Goal: Task Accomplishment & Management: Manage account settings

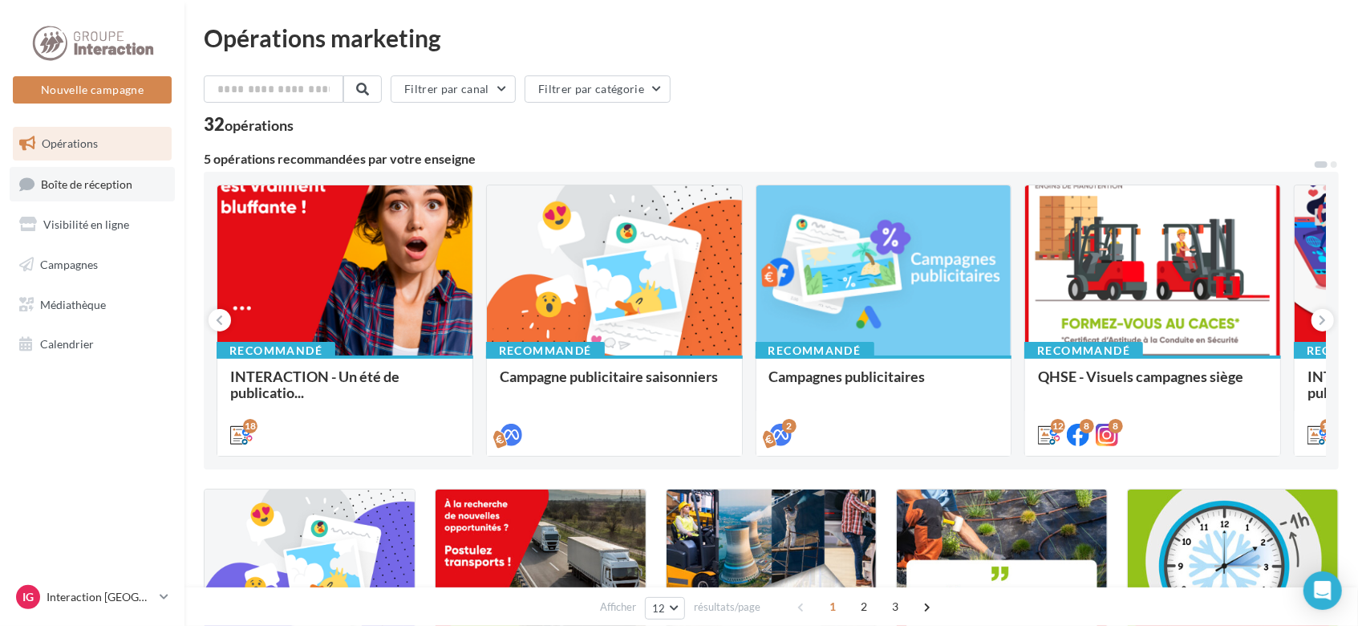
click at [79, 181] on span "Boîte de réception" at bounding box center [86, 183] width 91 height 14
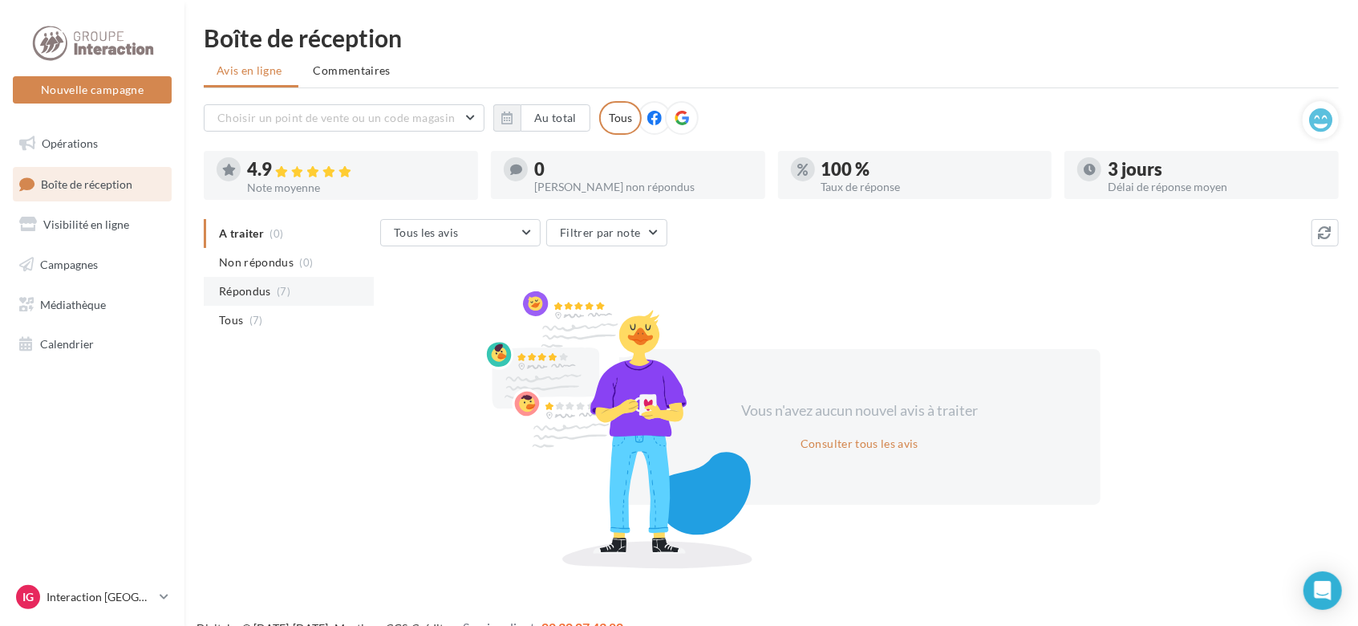
click at [269, 292] on span "Répondus" at bounding box center [245, 291] width 52 height 16
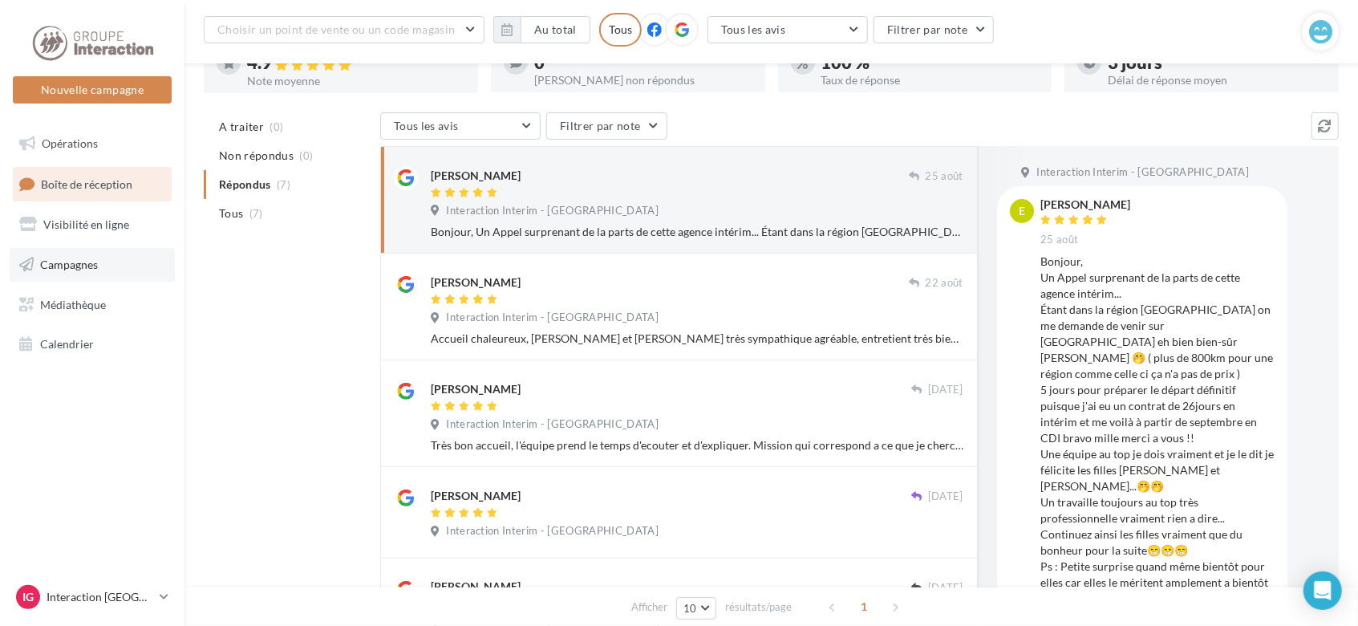
click at [64, 267] on span "Campagnes" at bounding box center [69, 264] width 58 height 14
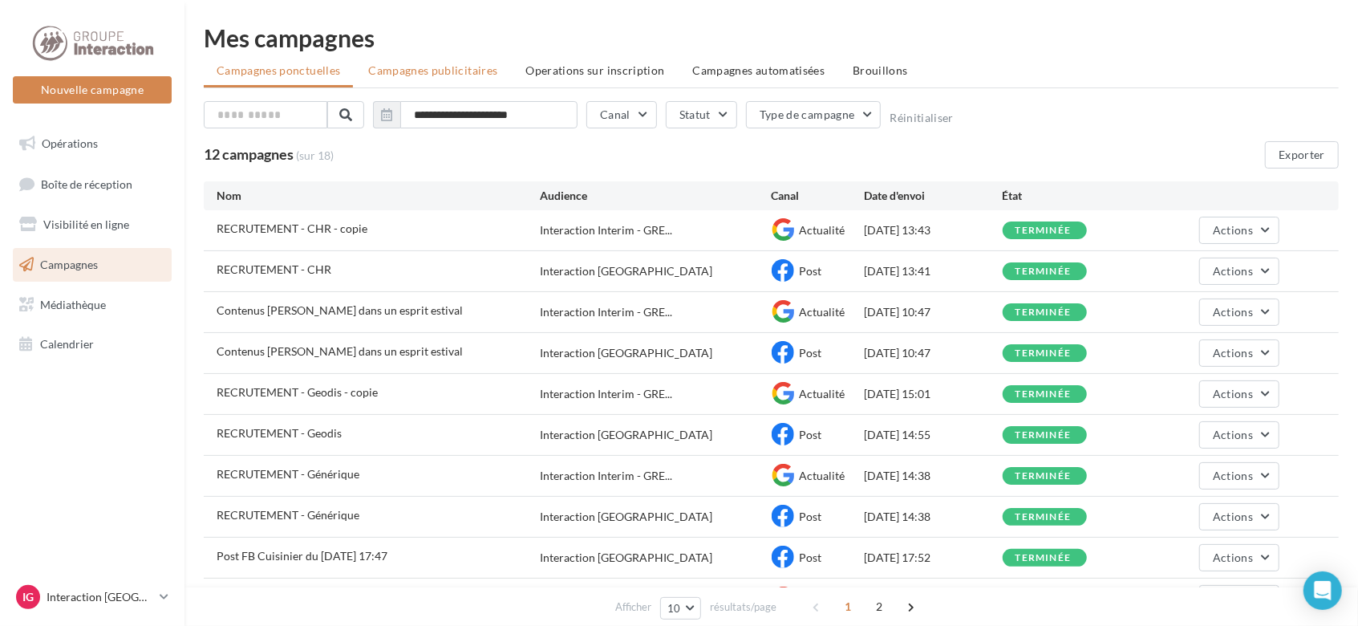
click at [480, 73] on span "Campagnes publicitaires" at bounding box center [432, 70] width 129 height 14
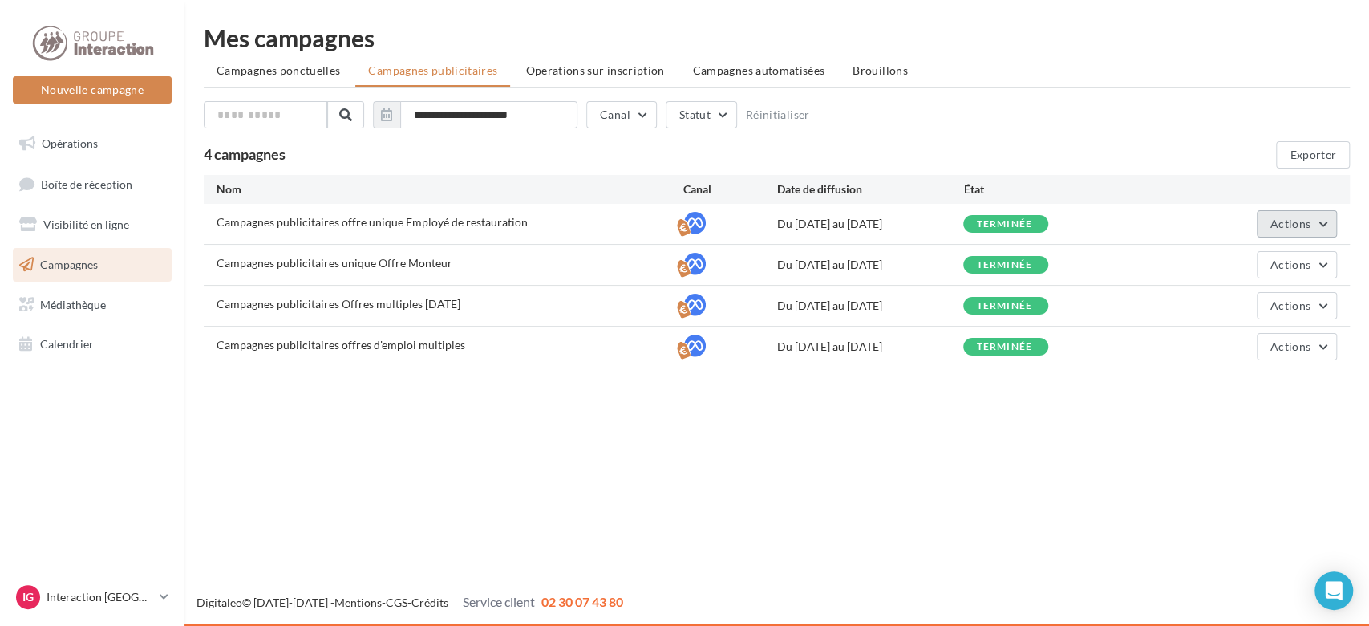
click at [1323, 217] on button "Actions" at bounding box center [1297, 223] width 80 height 27
click at [1243, 302] on button "Voir les résultats" at bounding box center [1257, 303] width 160 height 42
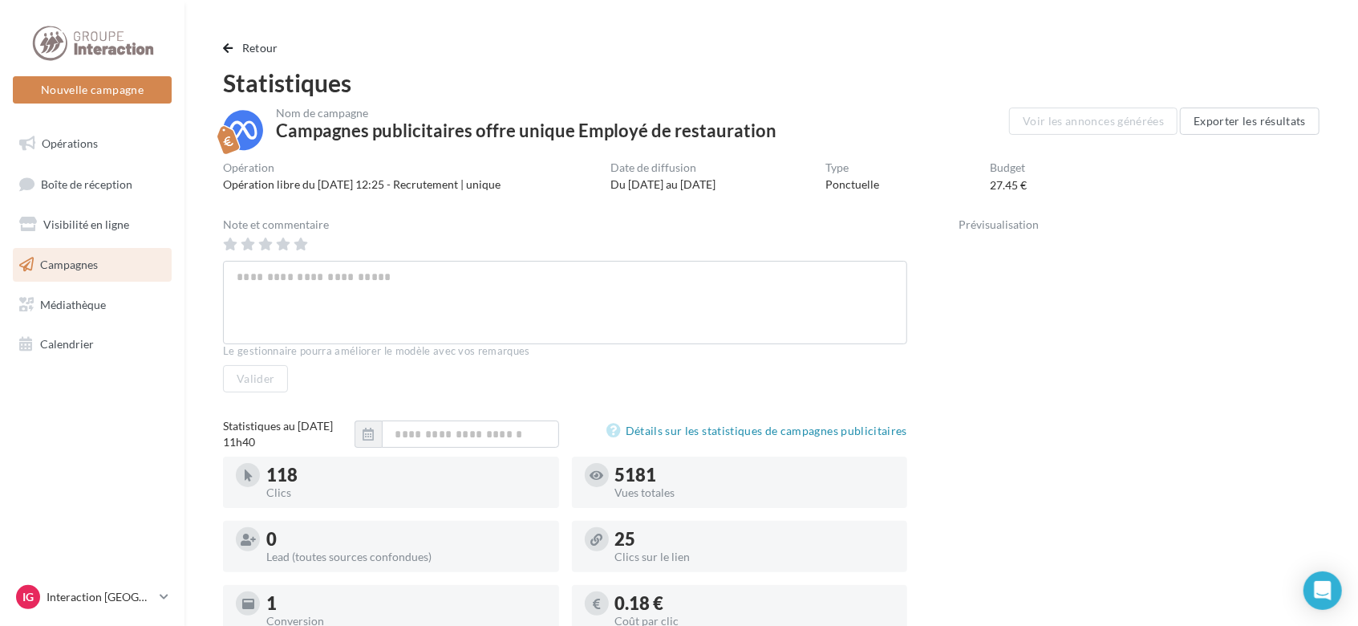
click at [45, 259] on span "Campagnes" at bounding box center [69, 264] width 58 height 14
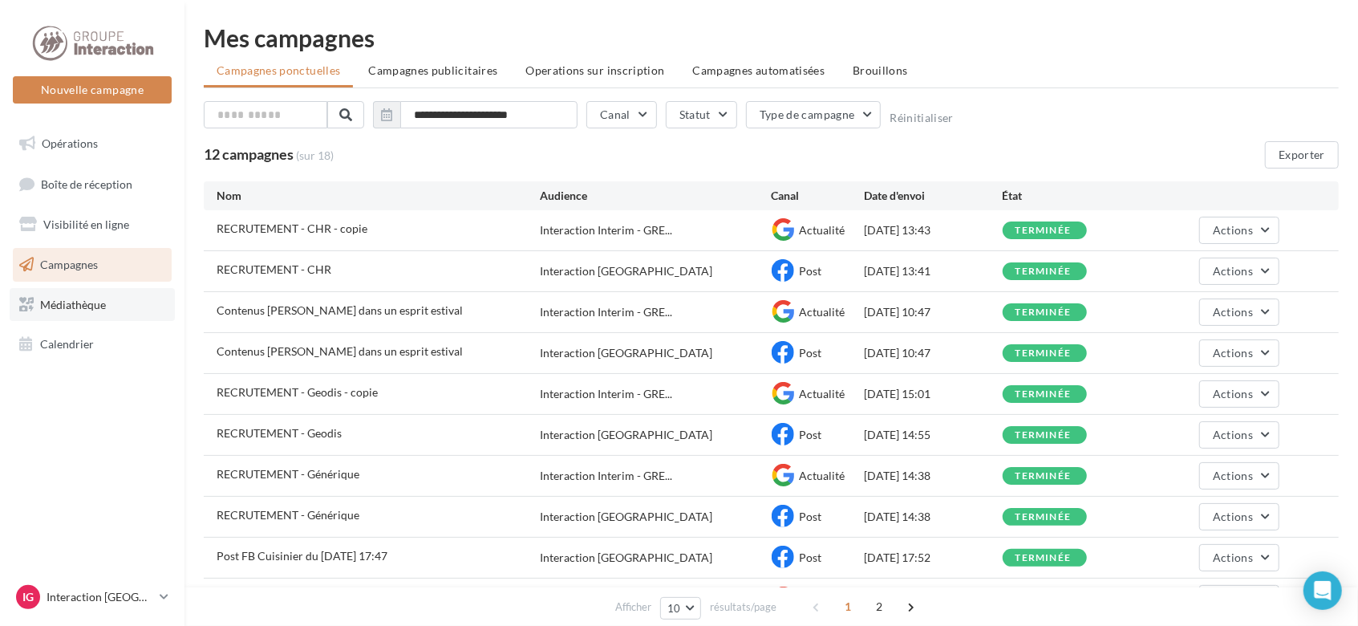
click at [110, 305] on link "Médiathèque" at bounding box center [92, 305] width 165 height 34
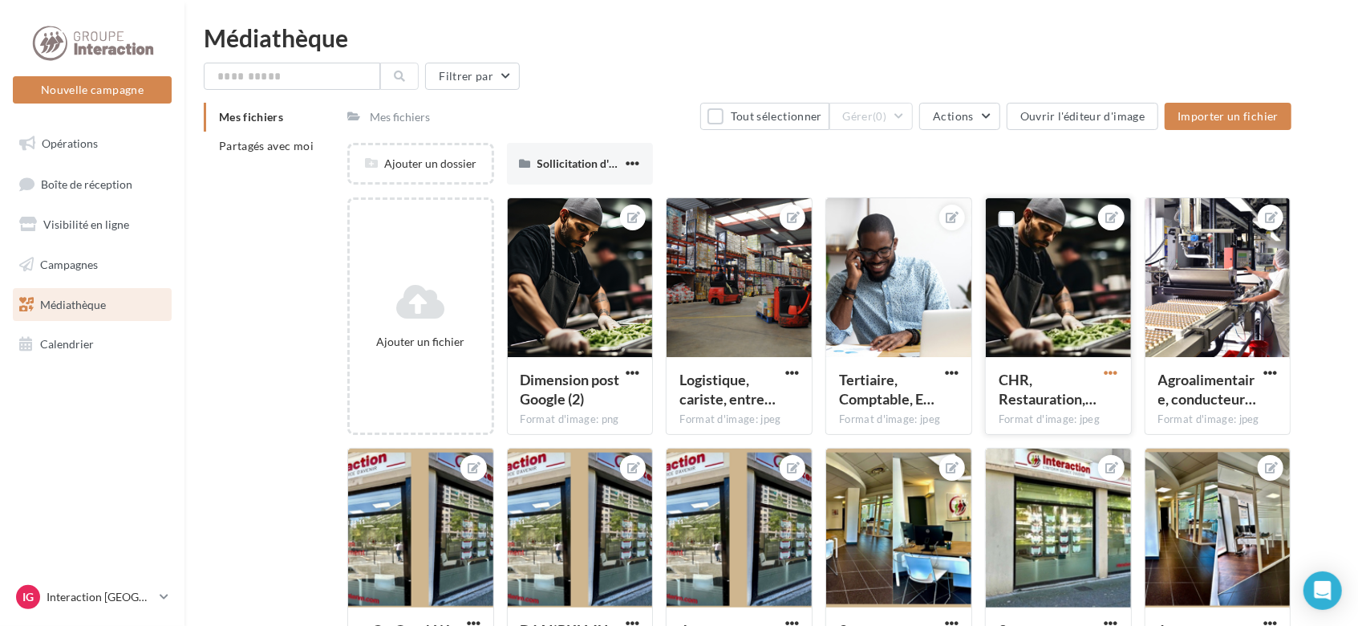
click at [1113, 368] on span "button" at bounding box center [1111, 373] width 14 height 14
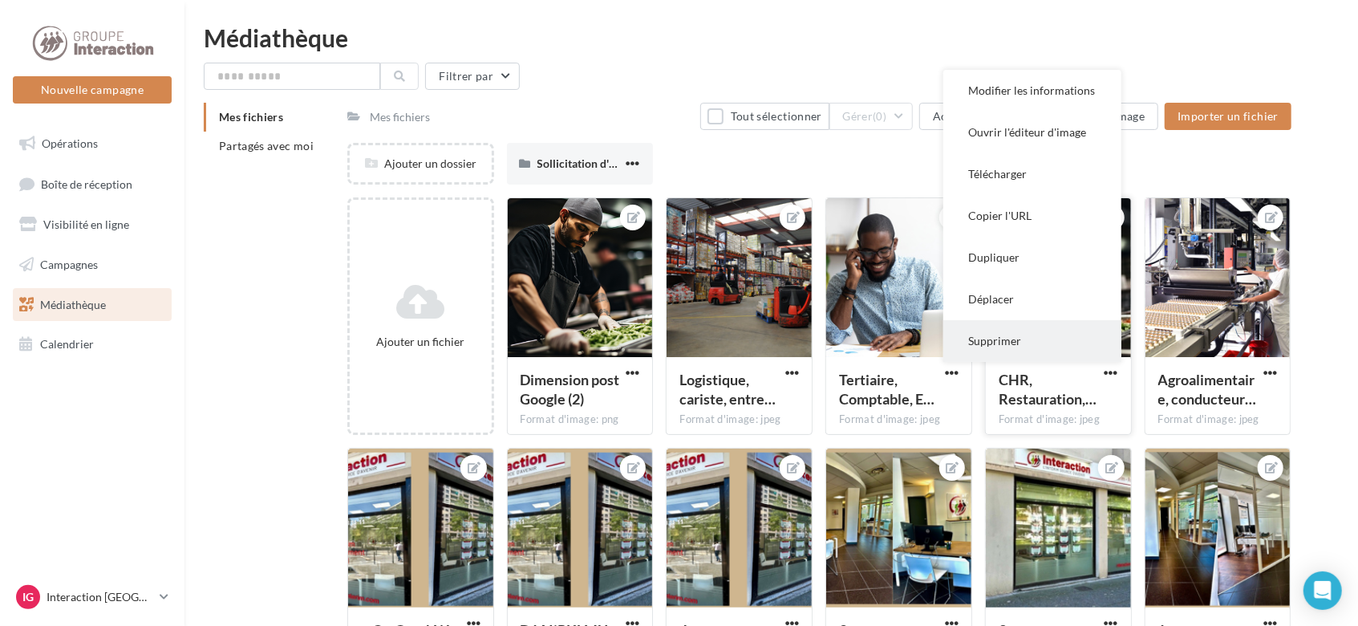
click at [1035, 343] on button "Supprimer" at bounding box center [1032, 341] width 178 height 42
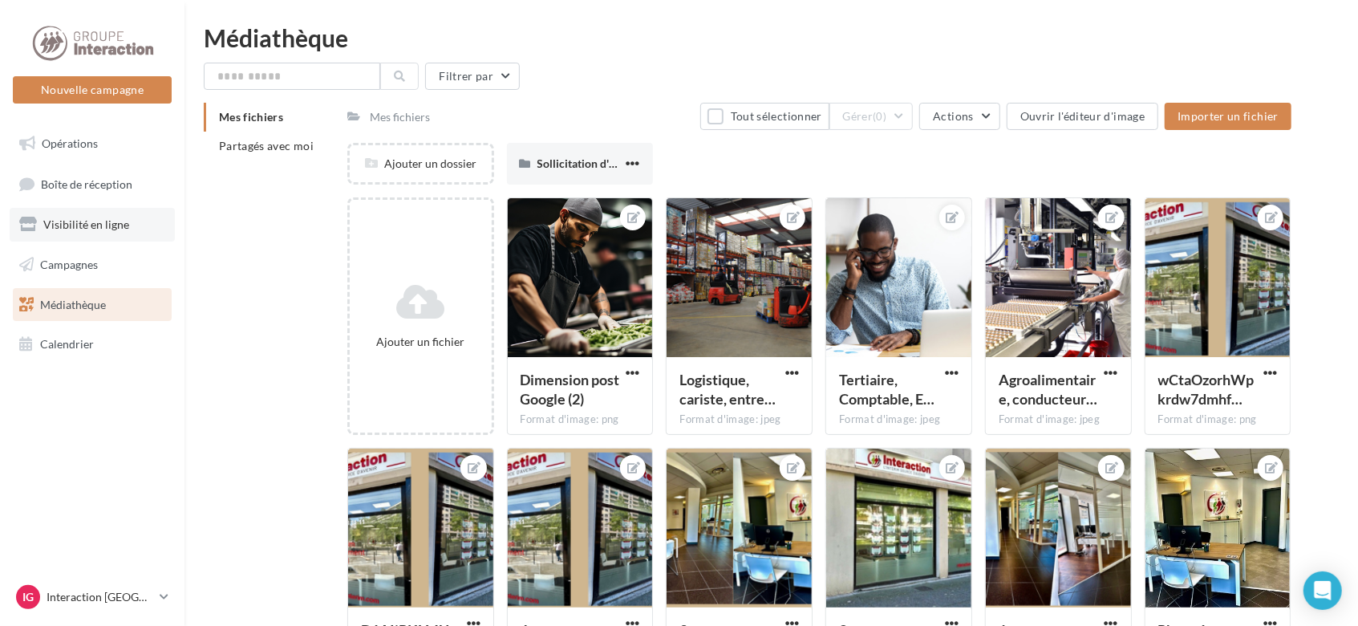
click at [83, 215] on link "Visibilité en ligne" at bounding box center [92, 225] width 165 height 34
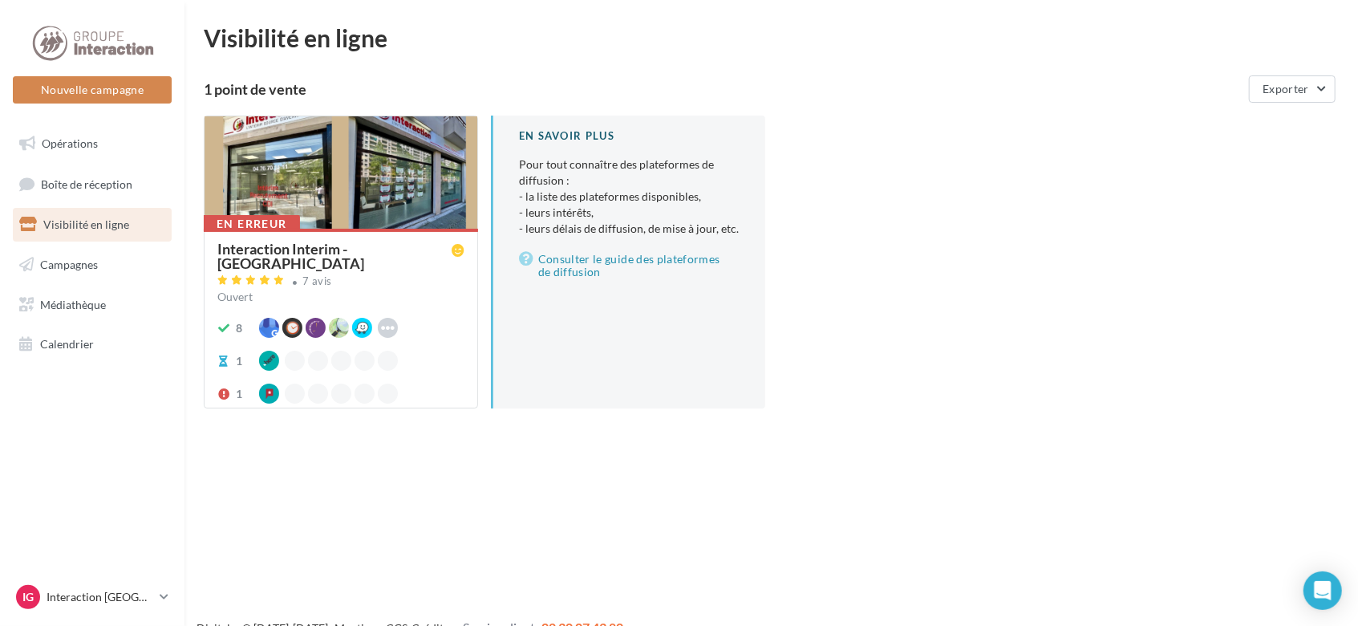
click at [374, 205] on div at bounding box center [341, 173] width 273 height 114
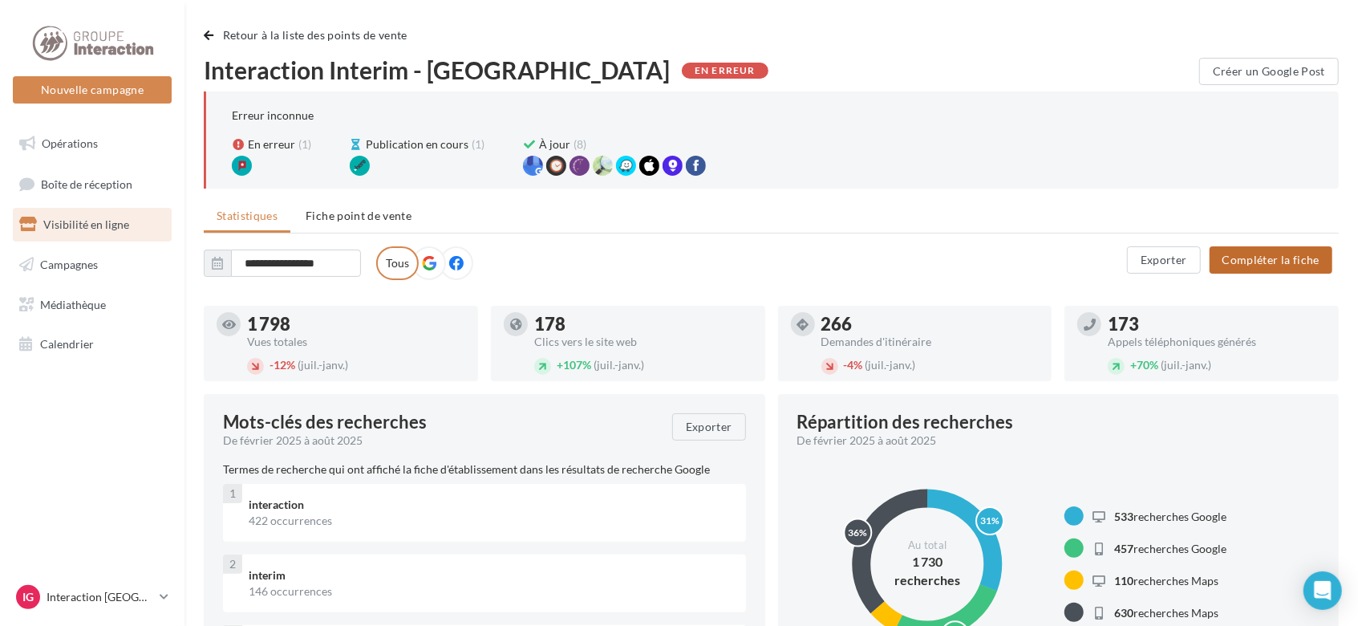
click at [1251, 257] on button "Compléter la fiche" at bounding box center [1270, 259] width 123 height 27
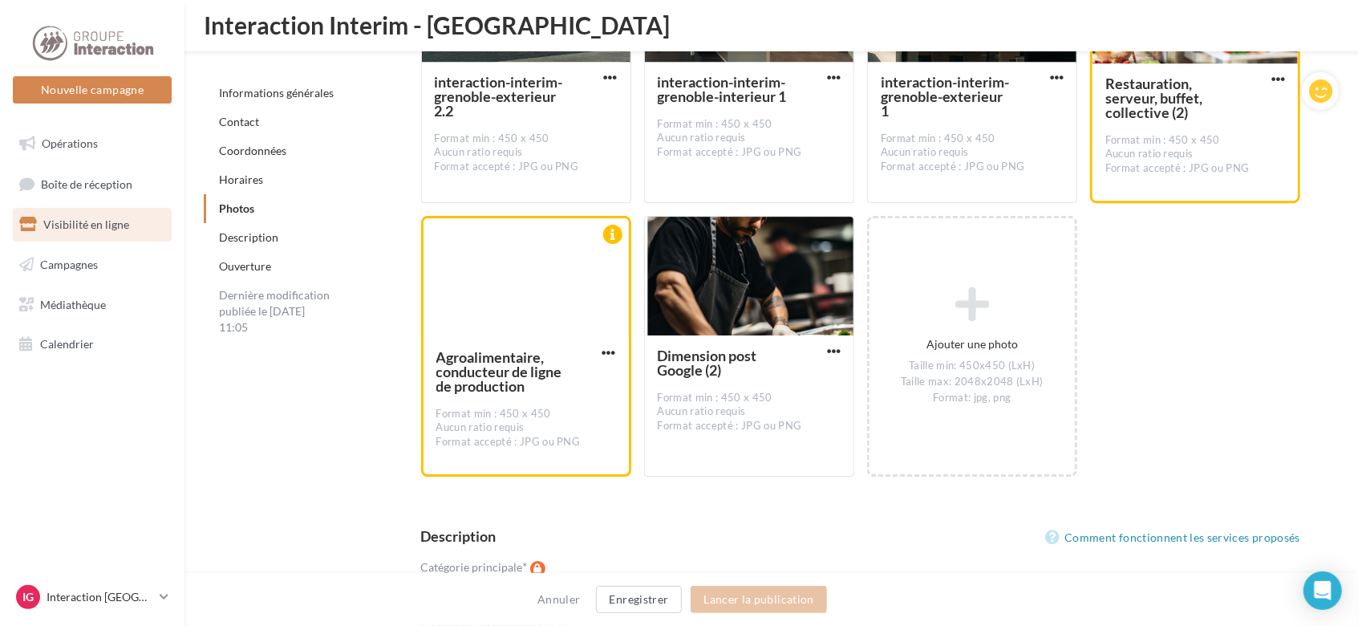
scroll to position [3032, 0]
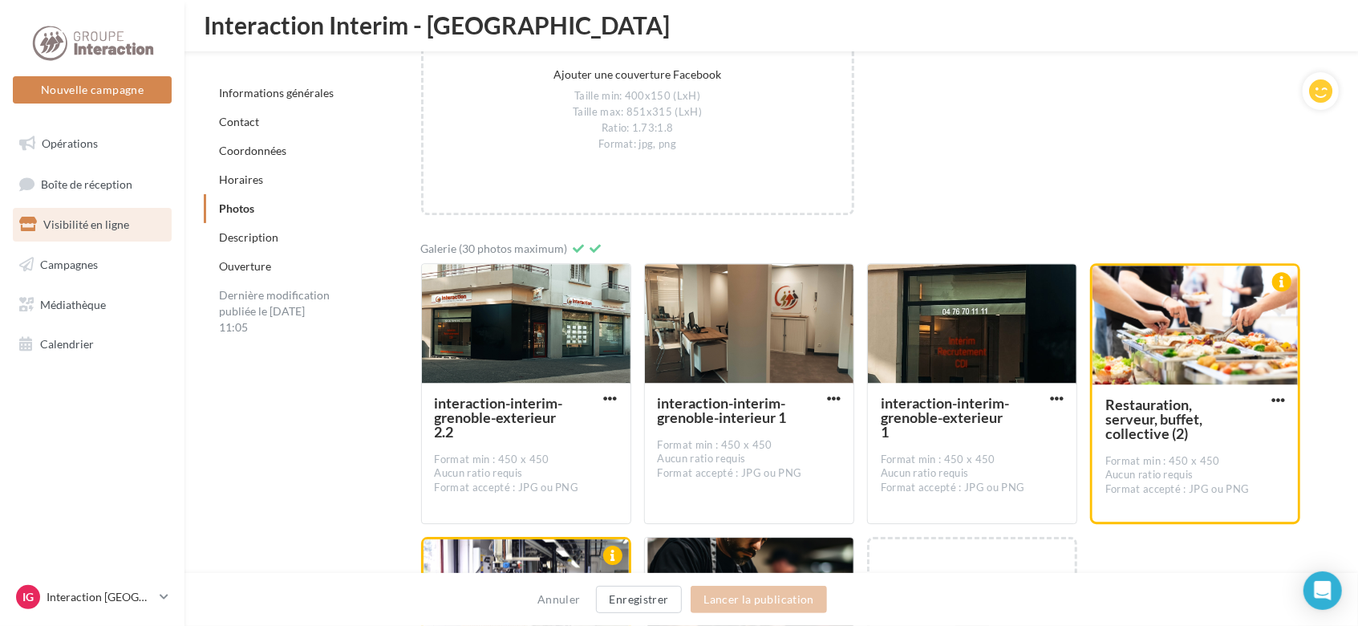
click at [71, 220] on span "Visibilité en ligne" at bounding box center [86, 224] width 86 height 14
